Goal: Task Accomplishment & Management: Use online tool/utility

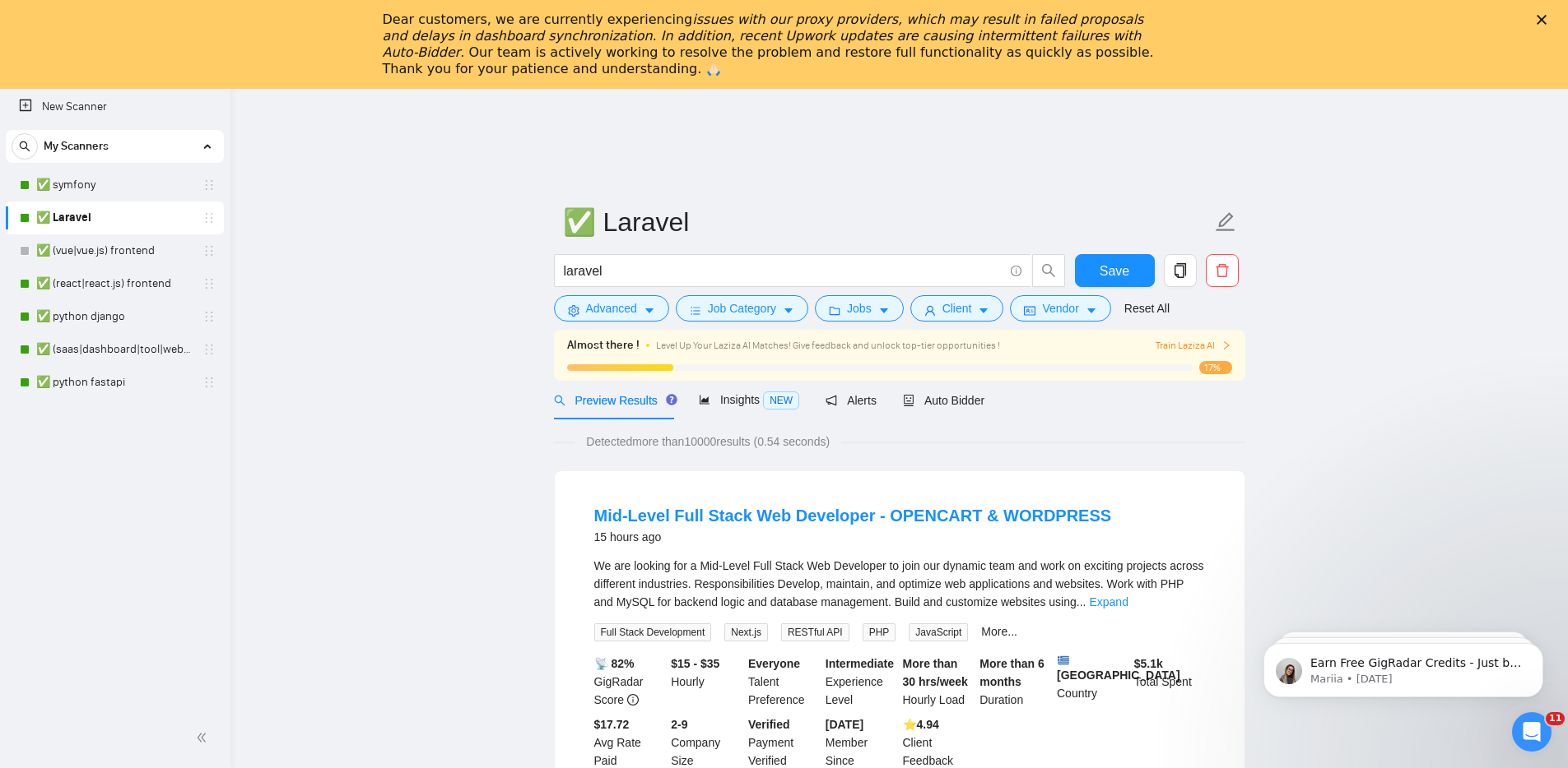
click at [1545, 13] on div "Dear customers, we are currently experiencing issues with our proxy providers, …" at bounding box center [784, 44] width 1568 height 75
click at [1546, 16] on icon "Close" at bounding box center [1542, 20] width 9 height 9
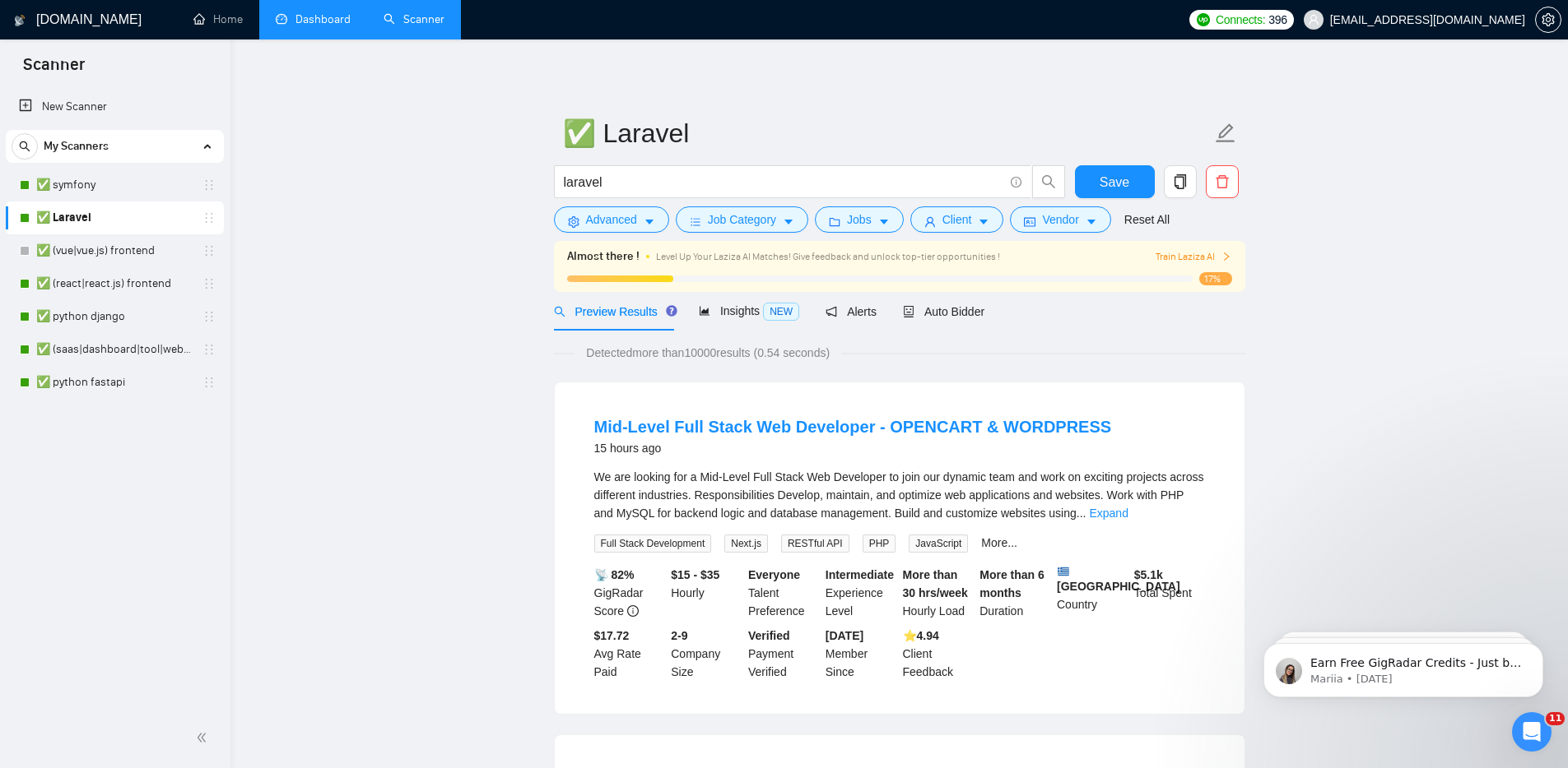
click at [350, 26] on link "Dashboard" at bounding box center [312, 19] width 75 height 14
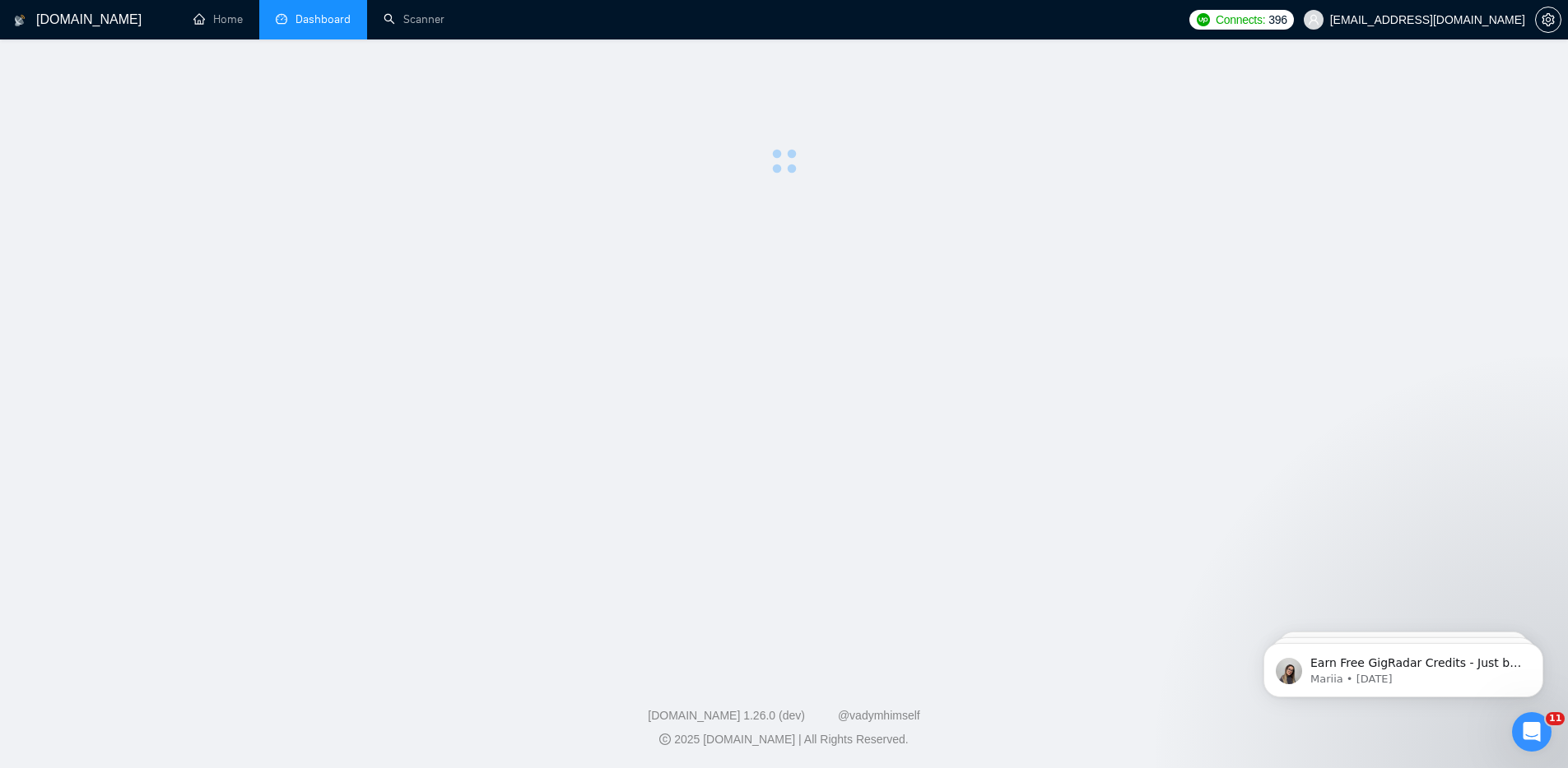
click at [335, 29] on li "Dashboard" at bounding box center [313, 20] width 108 height 40
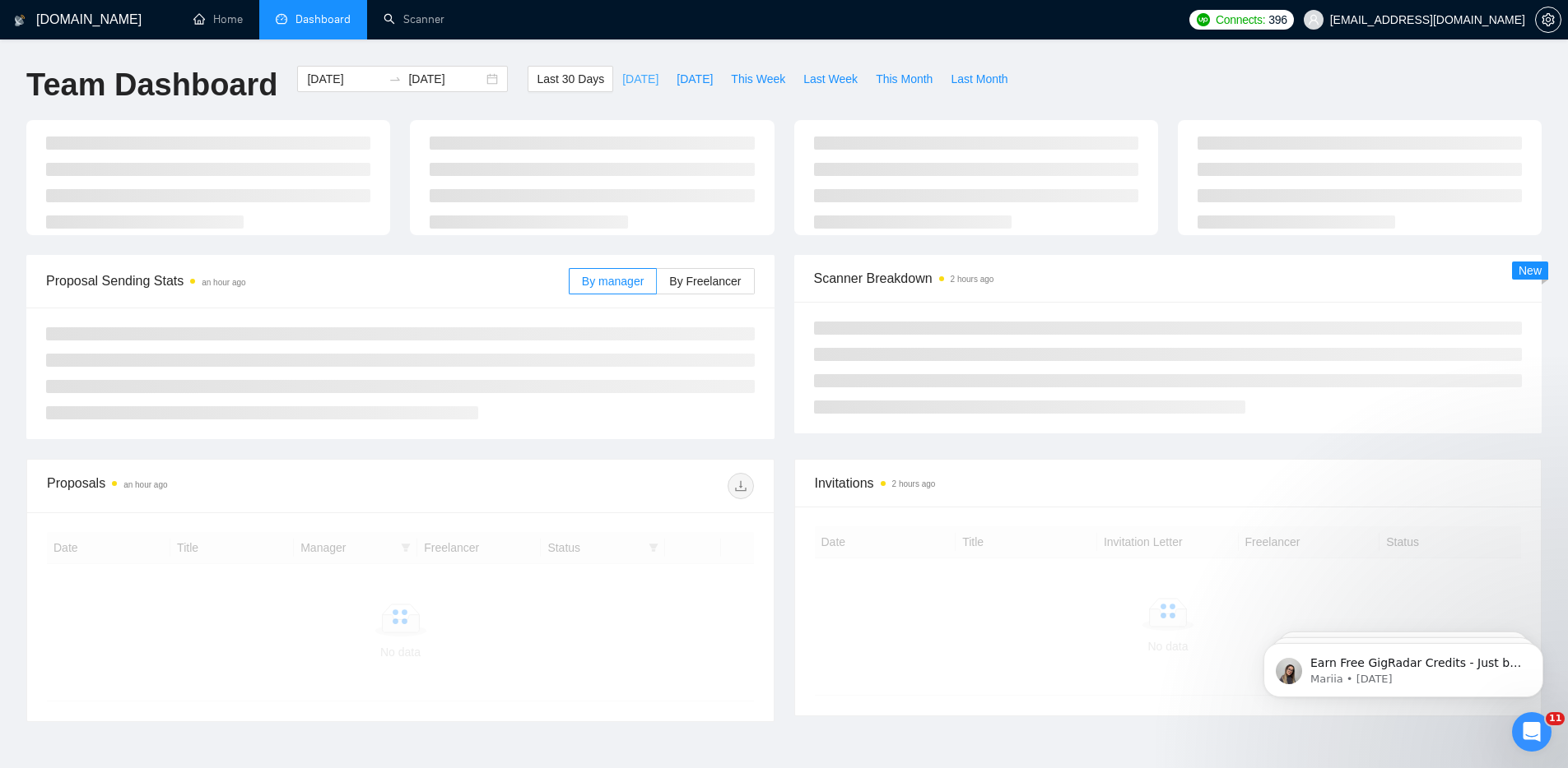
click at [622, 79] on span "[DATE]" at bounding box center [640, 78] width 36 height 18
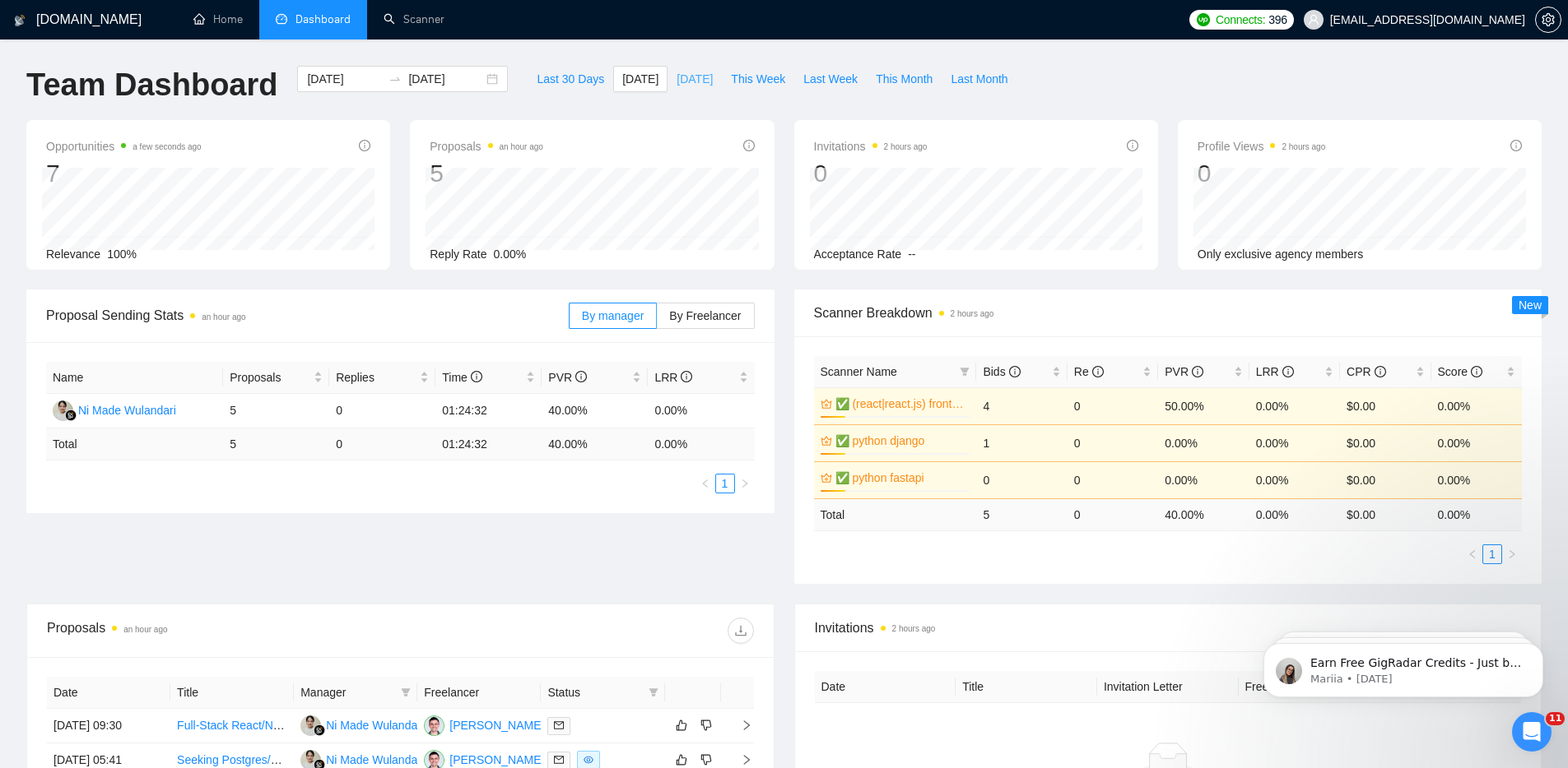
click at [703, 77] on span "[DATE]" at bounding box center [695, 78] width 36 height 18
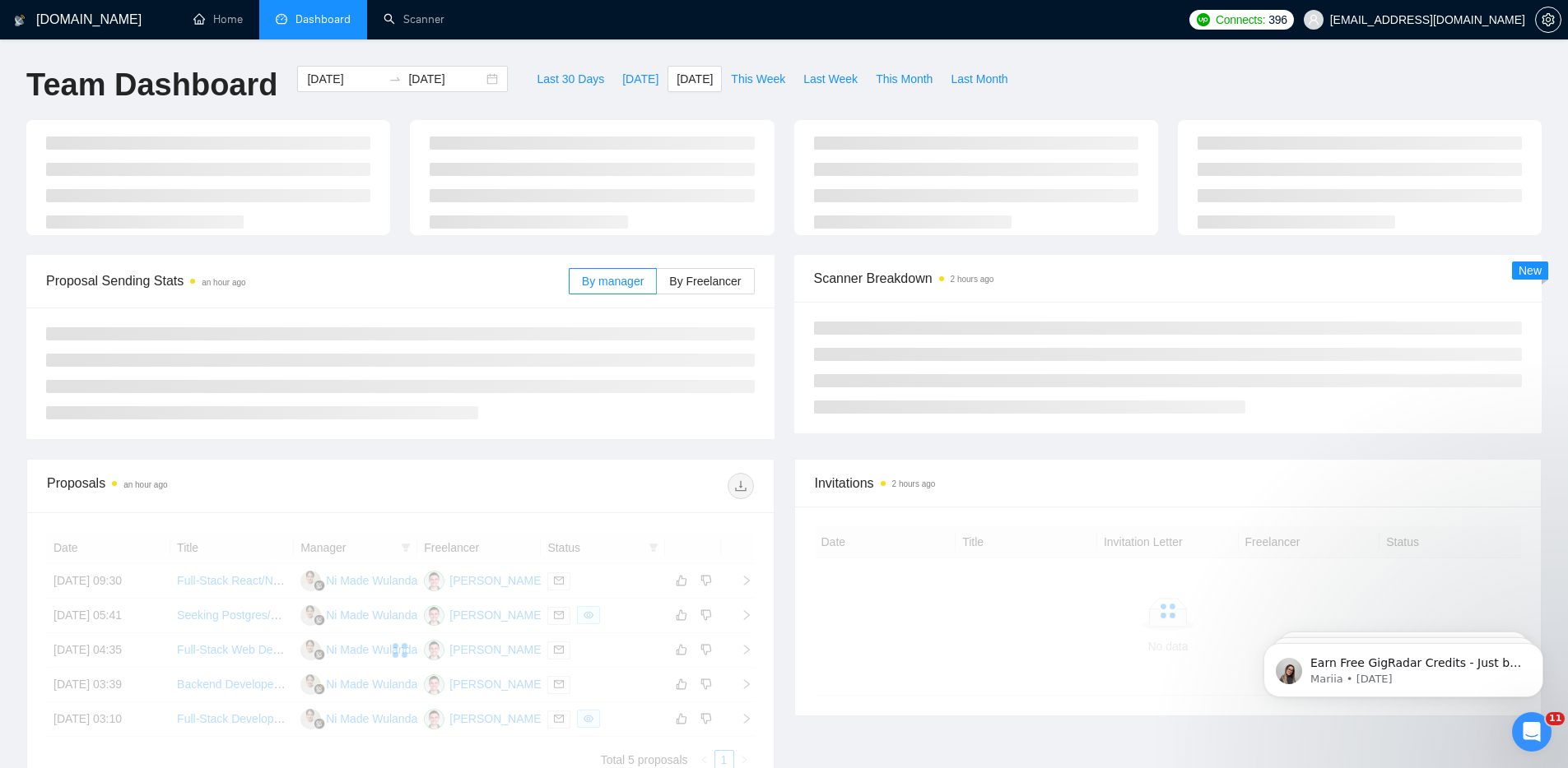
type input "[DATE]"
click at [739, 77] on span "This Week" at bounding box center [758, 78] width 55 height 18
type input "[DATE]"
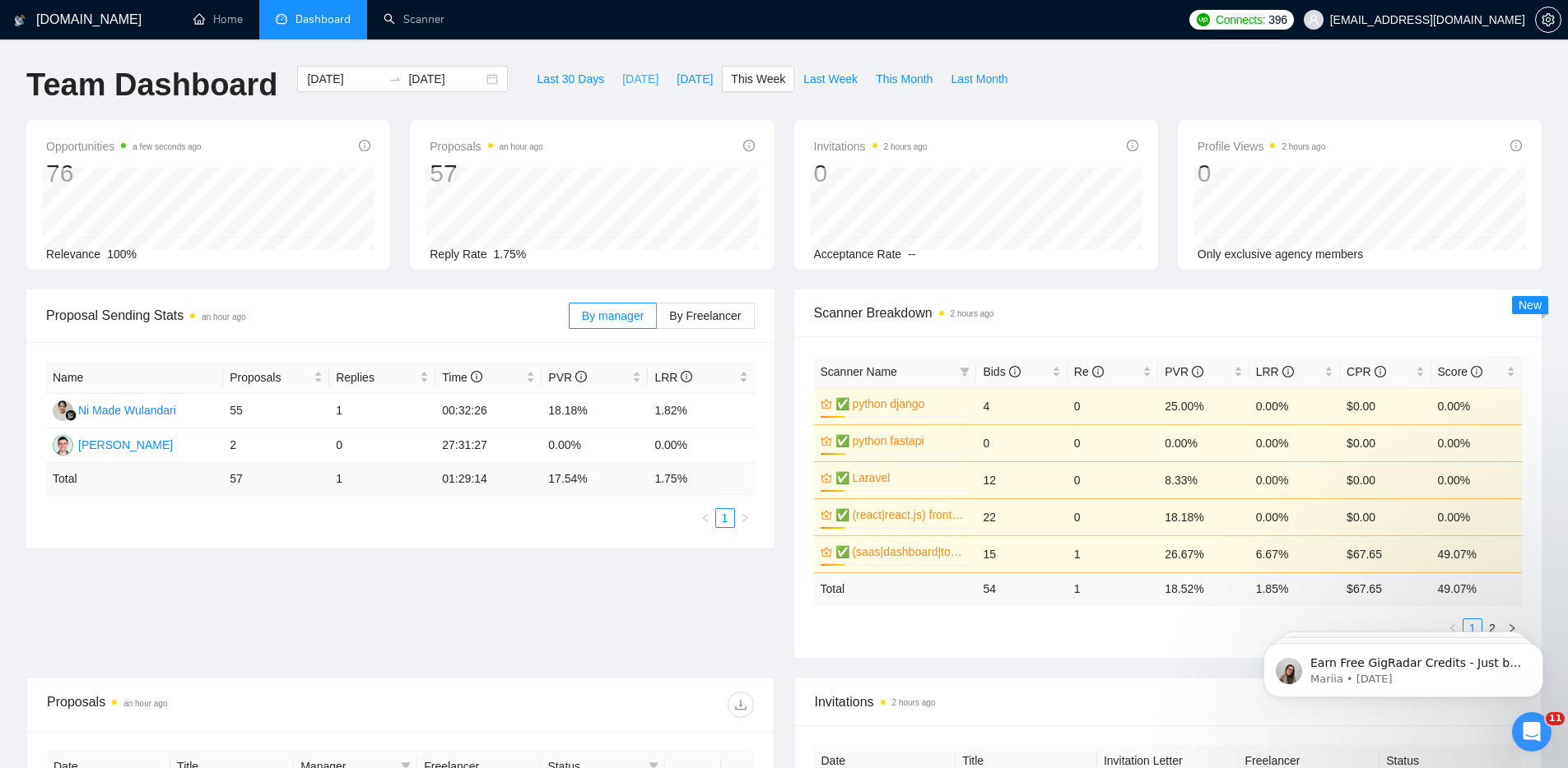
click at [622, 75] on span "[DATE]" at bounding box center [640, 78] width 36 height 18
type input "[DATE]"
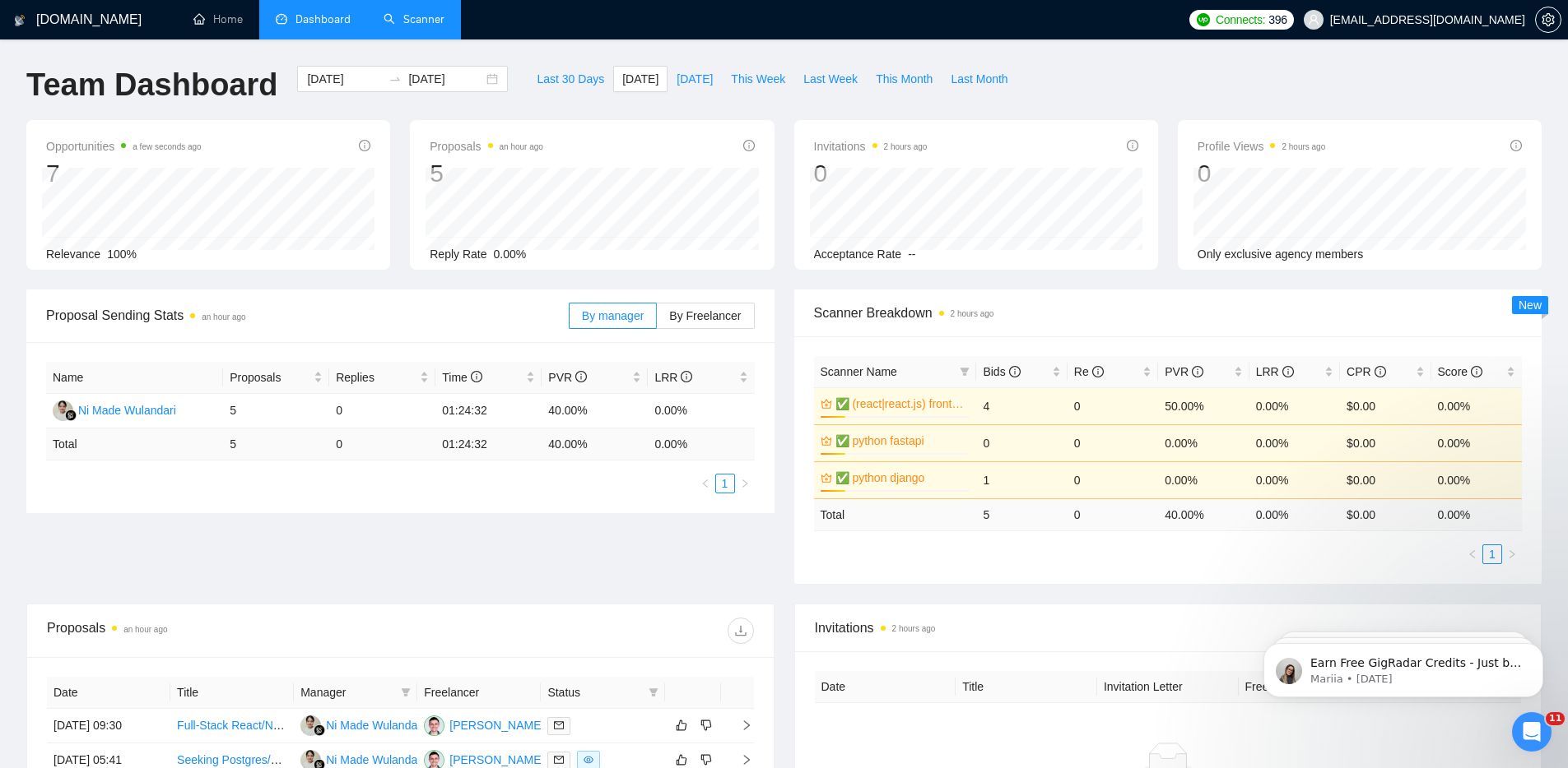
click at [408, 26] on link "Scanner" at bounding box center [413, 19] width 61 height 14
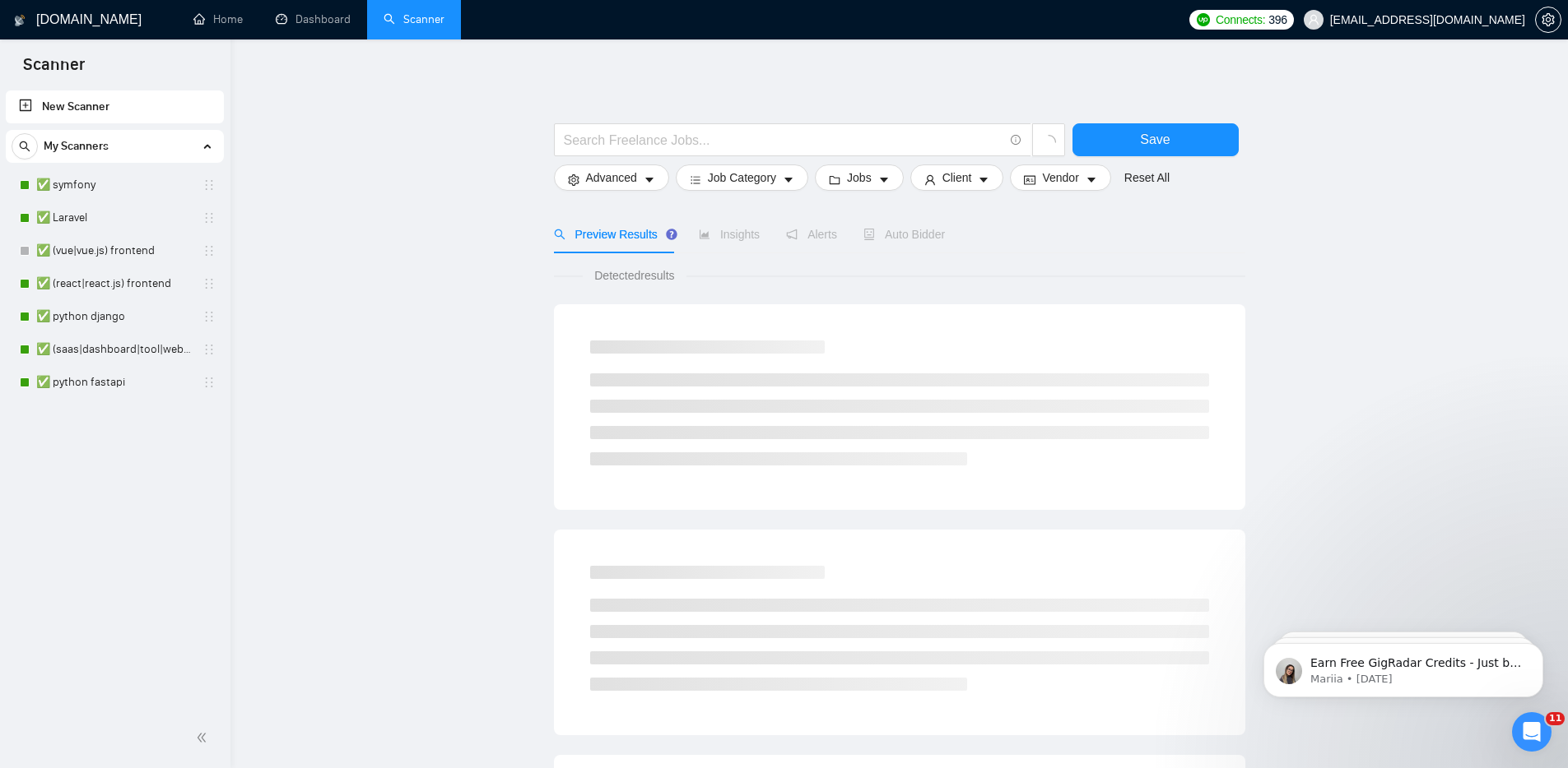
click at [914, 225] on div "Auto Bidder" at bounding box center [904, 234] width 81 height 18
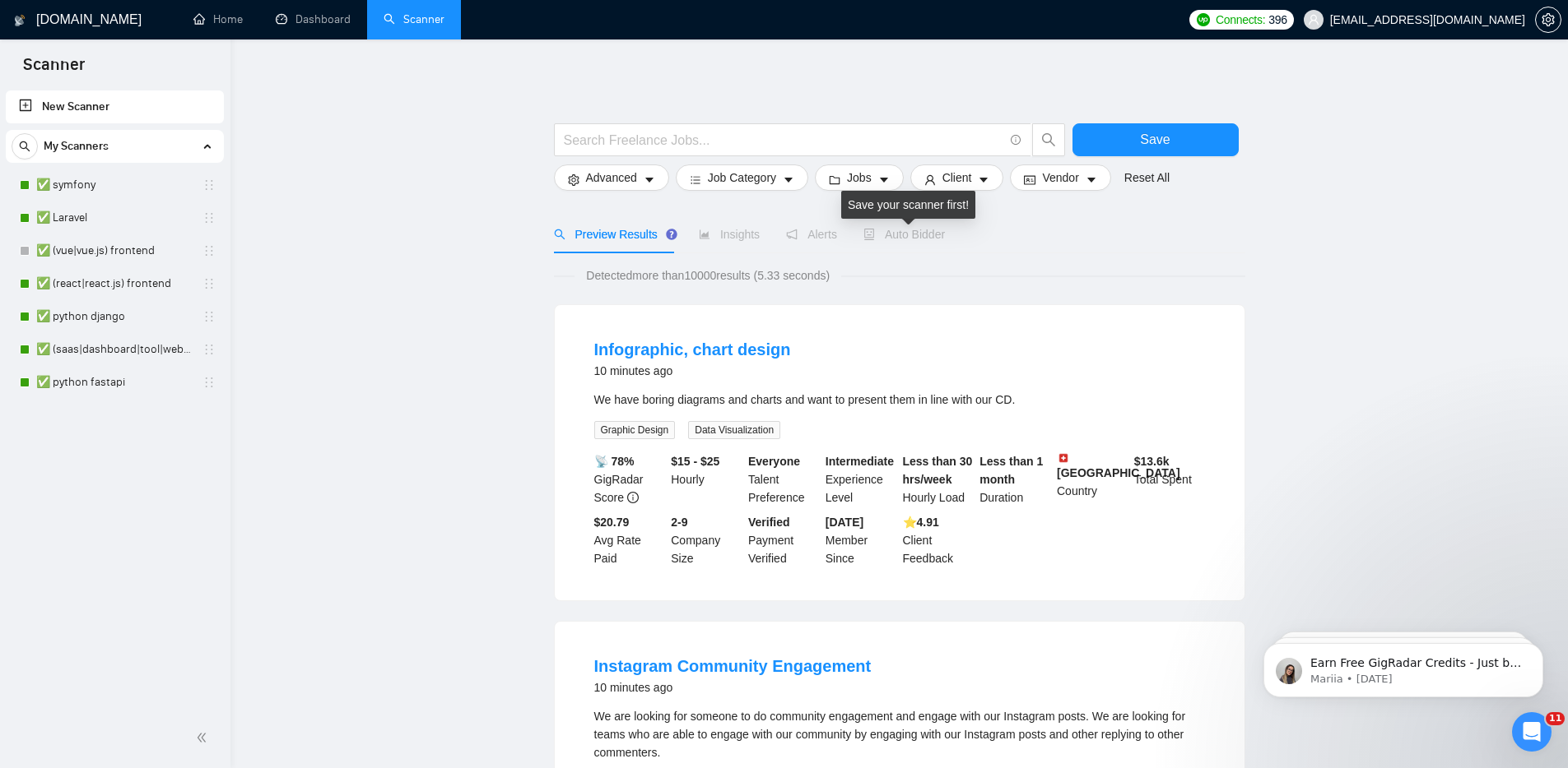
click at [910, 240] on span "Auto Bidder" at bounding box center [904, 235] width 81 height 13
click at [72, 389] on link "✅ python fastapi" at bounding box center [114, 382] width 157 height 33
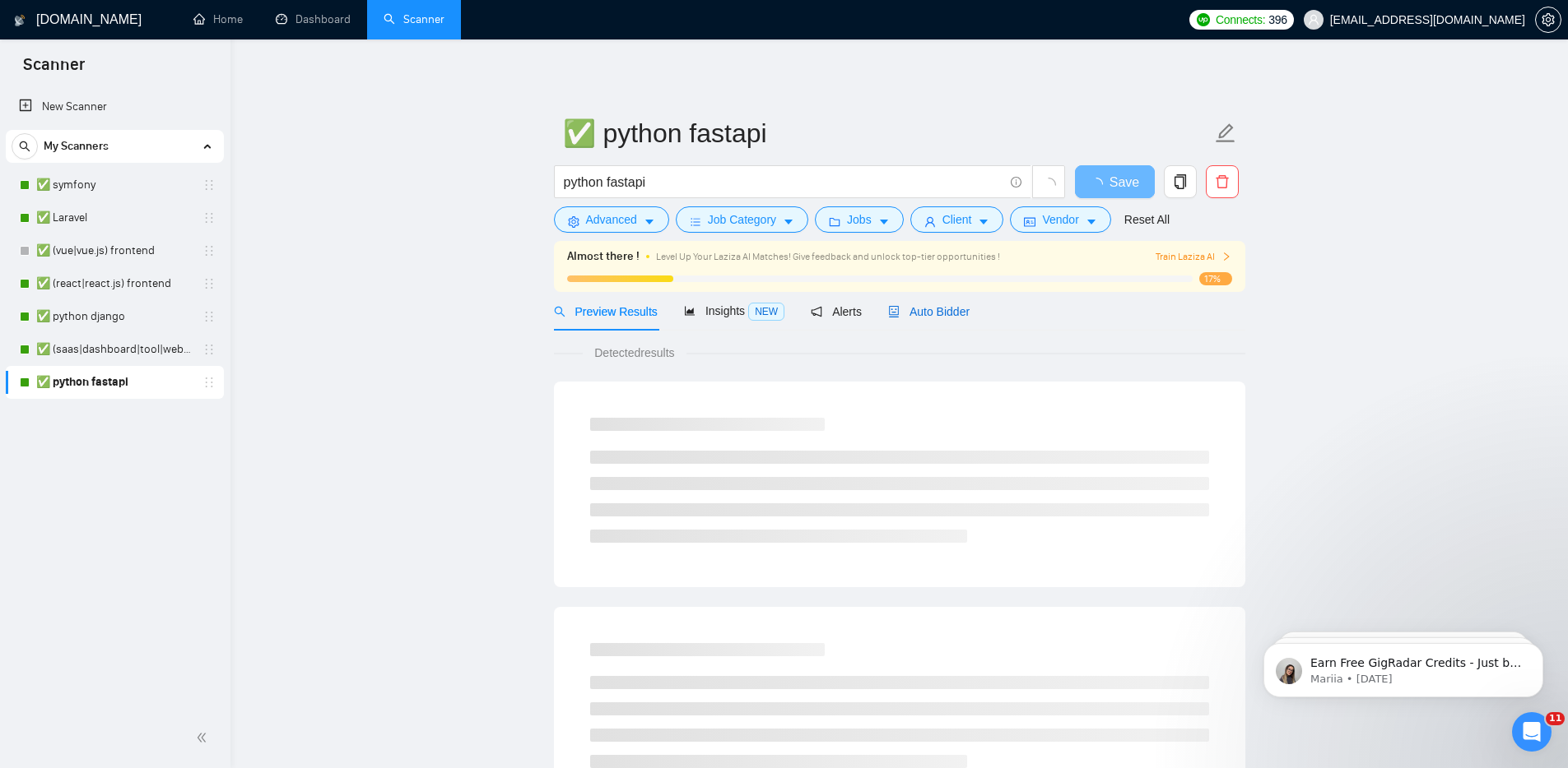
click at [934, 318] on span "Auto Bidder" at bounding box center [929, 311] width 81 height 13
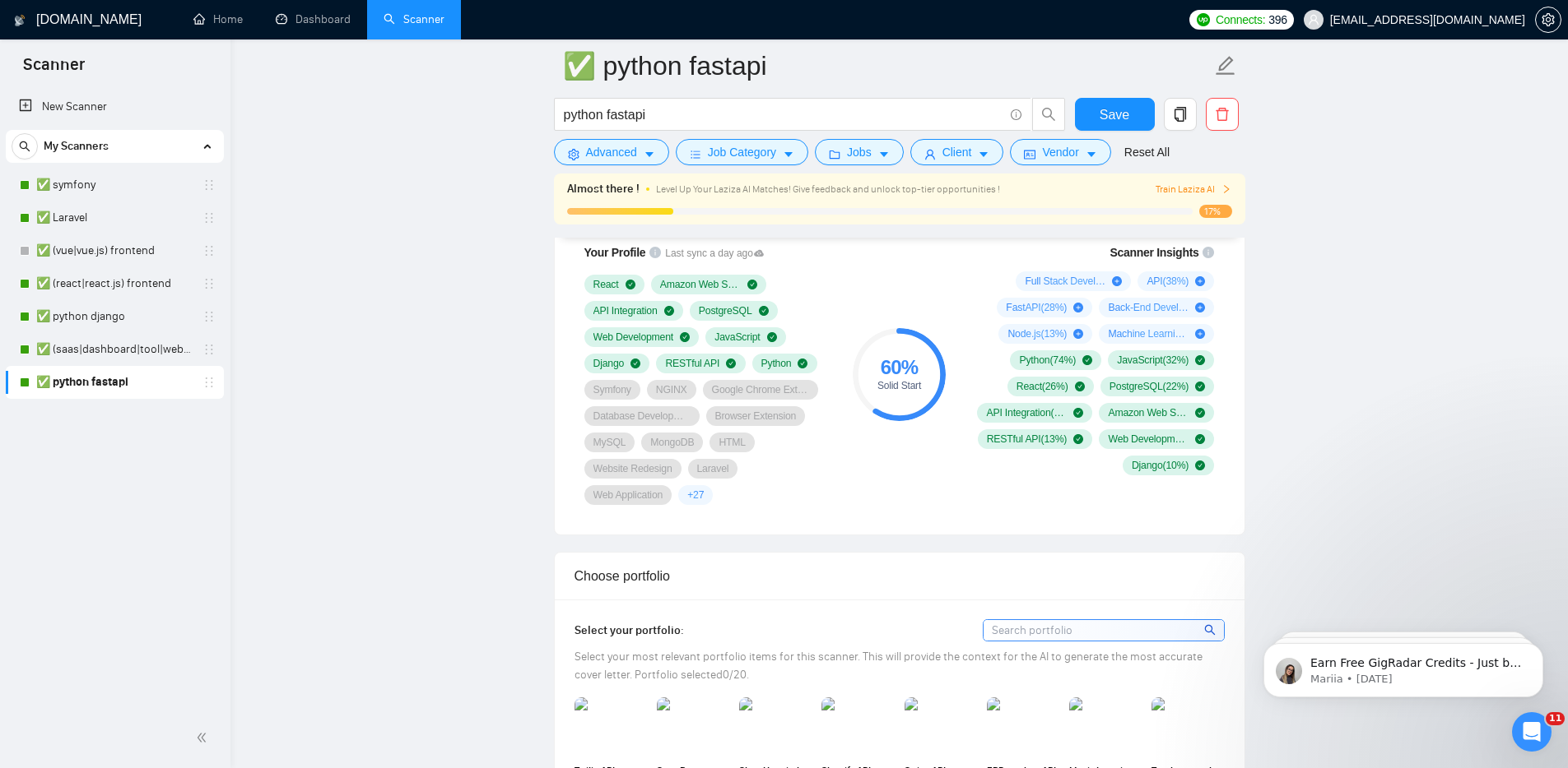
scroll to position [1132, 0]
